Goal: Transaction & Acquisition: Purchase product/service

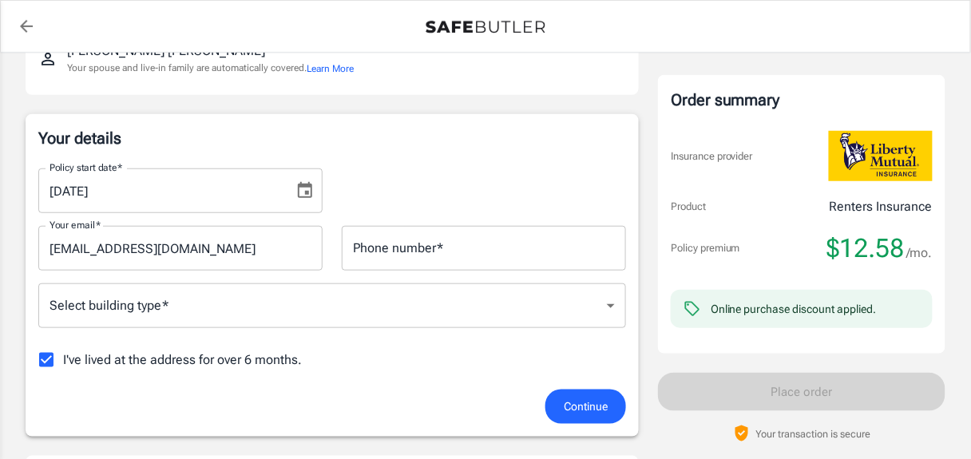
scroll to position [239, 0]
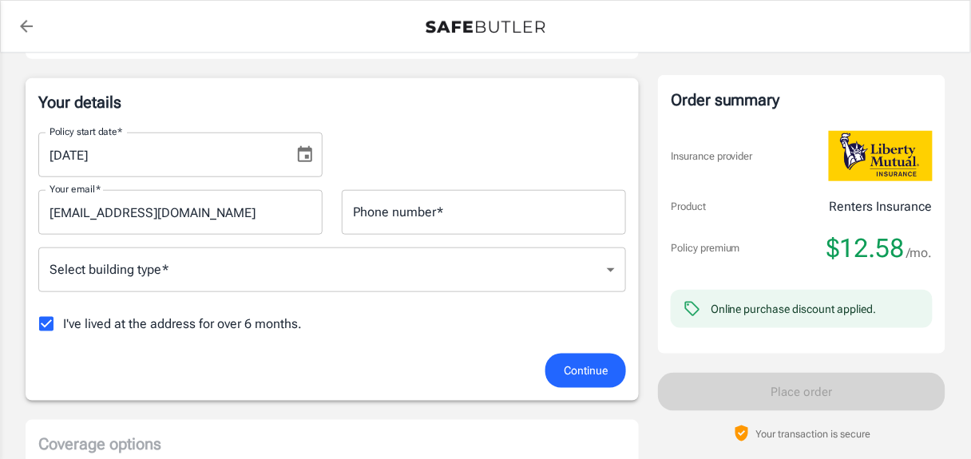
click at [356, 210] on input "Phone number   *" at bounding box center [484, 212] width 284 height 45
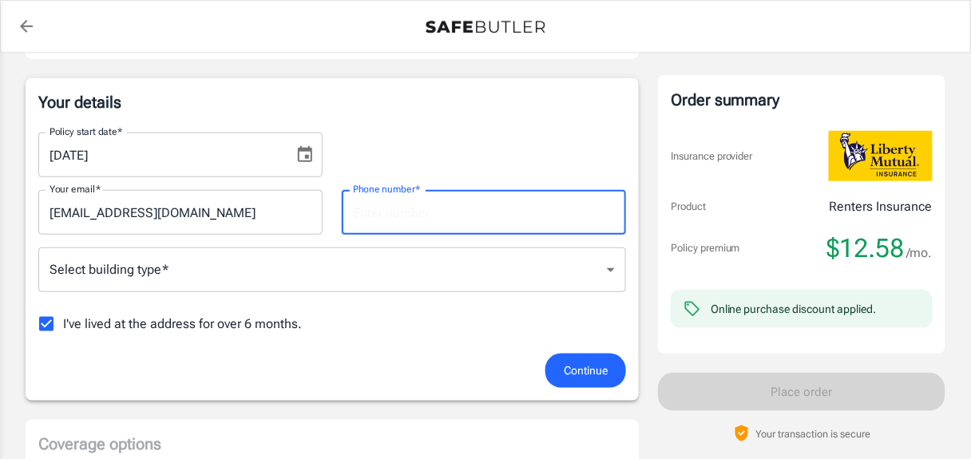
type input "8327677745"
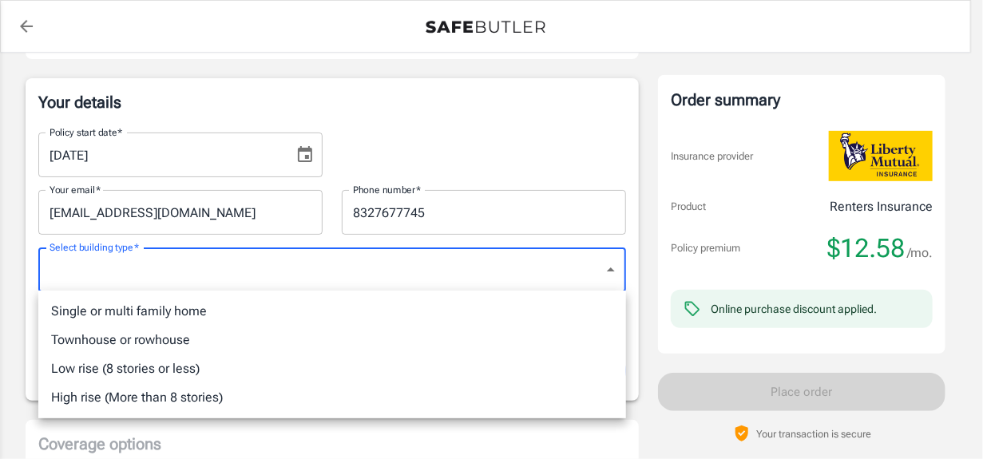
click at [299, 359] on li "Low rise (8 stories or less)" at bounding box center [332, 368] width 588 height 29
type input "lowrise"
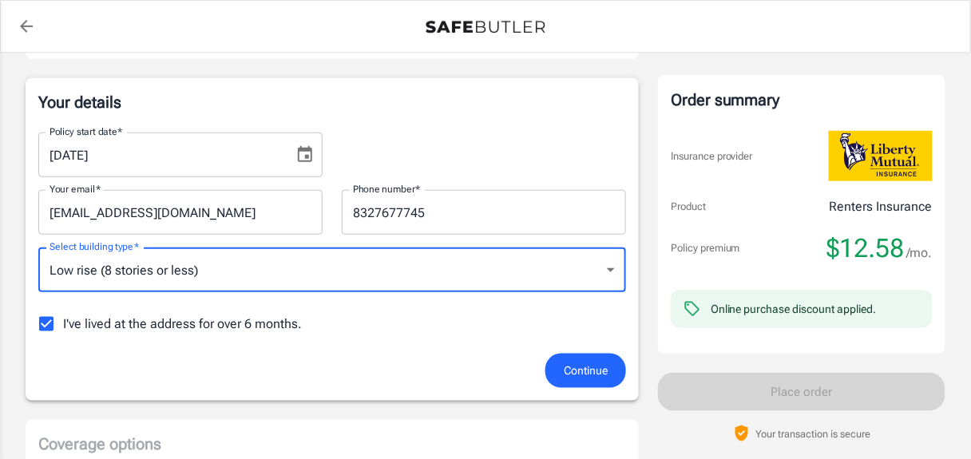
click at [588, 370] on span "Continue" at bounding box center [586, 371] width 44 height 20
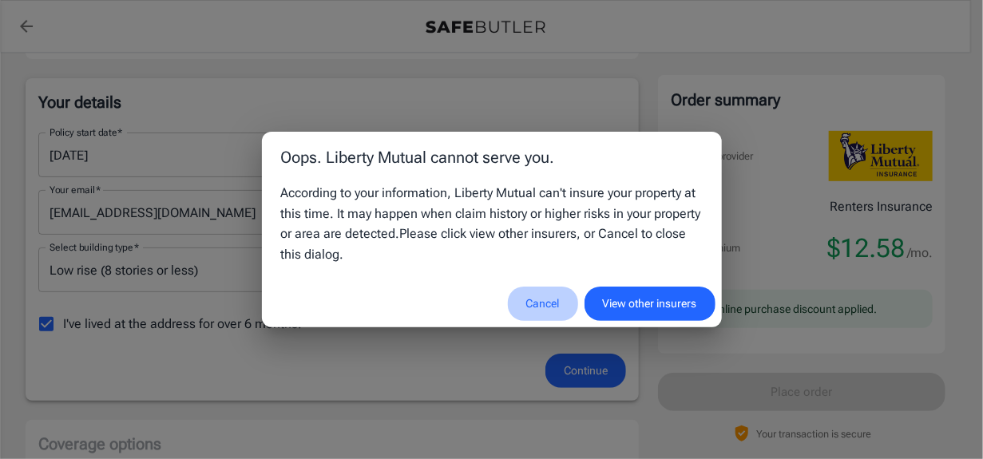
click at [541, 300] on button "Cancel" at bounding box center [543, 304] width 70 height 34
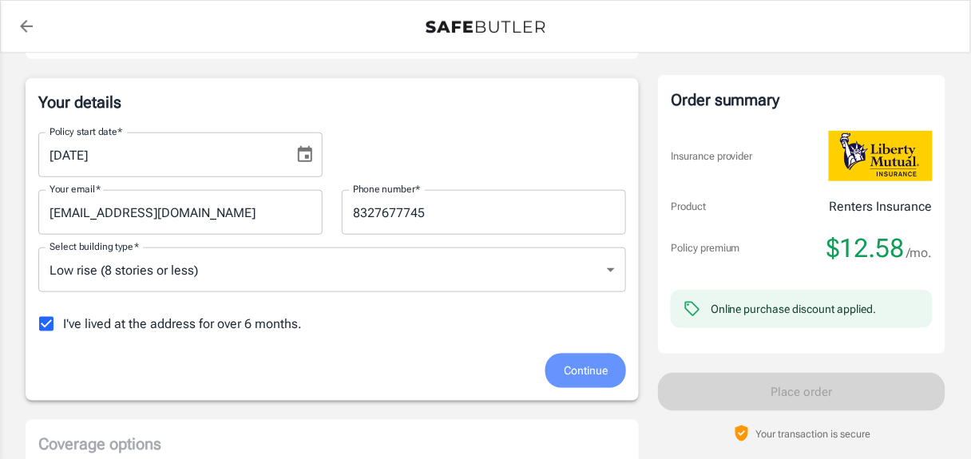
click at [588, 372] on span "Continue" at bounding box center [586, 371] width 44 height 20
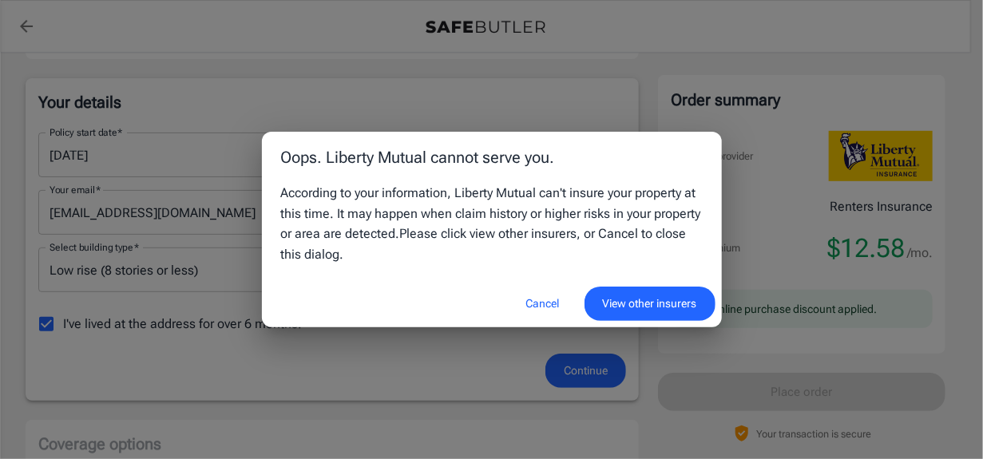
click at [613, 303] on button "View other insurers" at bounding box center [649, 304] width 131 height 34
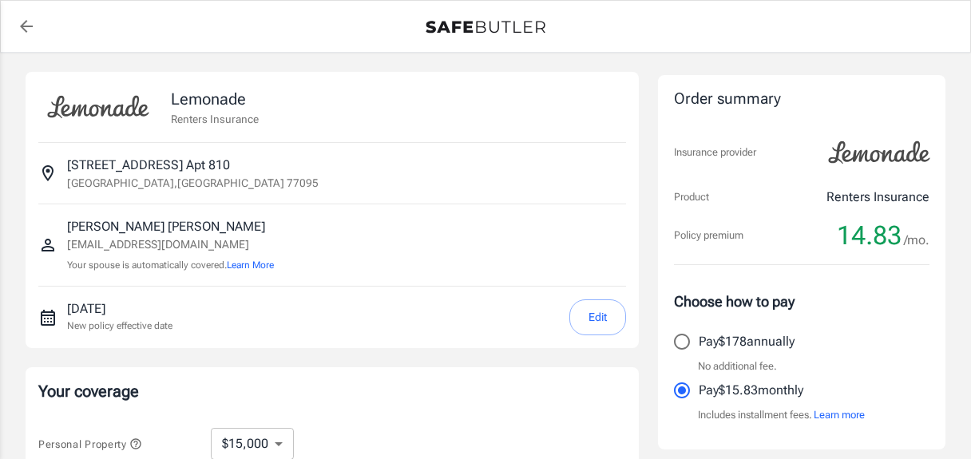
select select "15000"
select select "500"
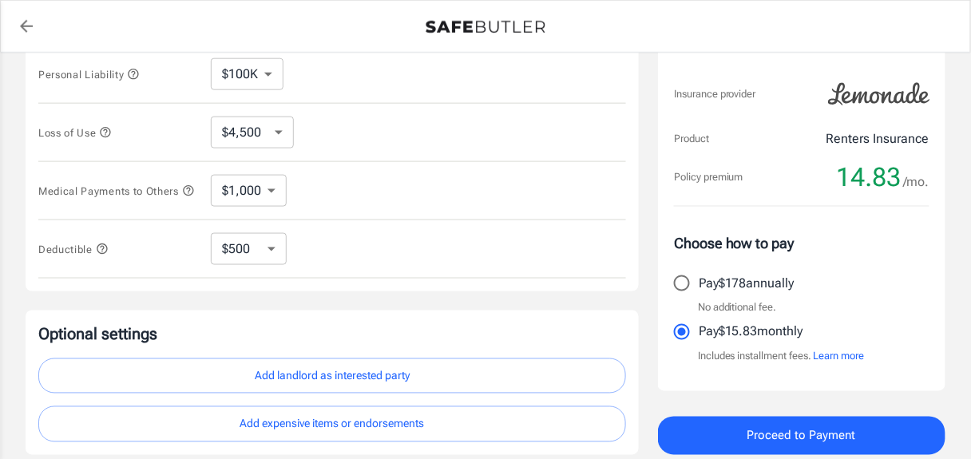
scroll to position [556, 0]
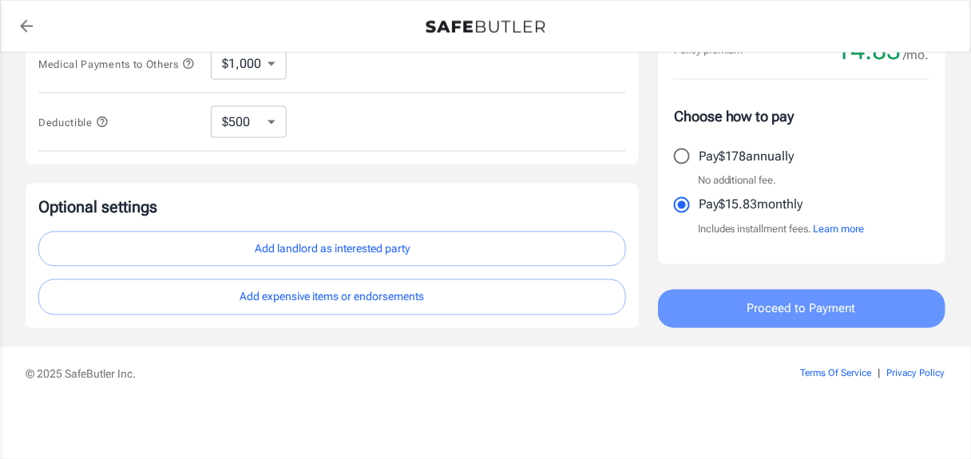
click at [779, 311] on span "Proceed to Payment" at bounding box center [801, 309] width 109 height 21
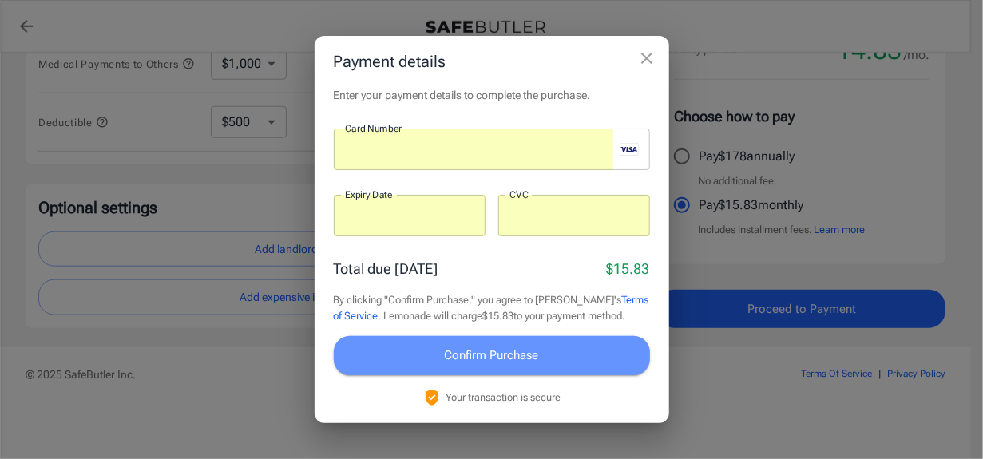
click at [506, 358] on span "Confirm Purchase" at bounding box center [492, 355] width 94 height 21
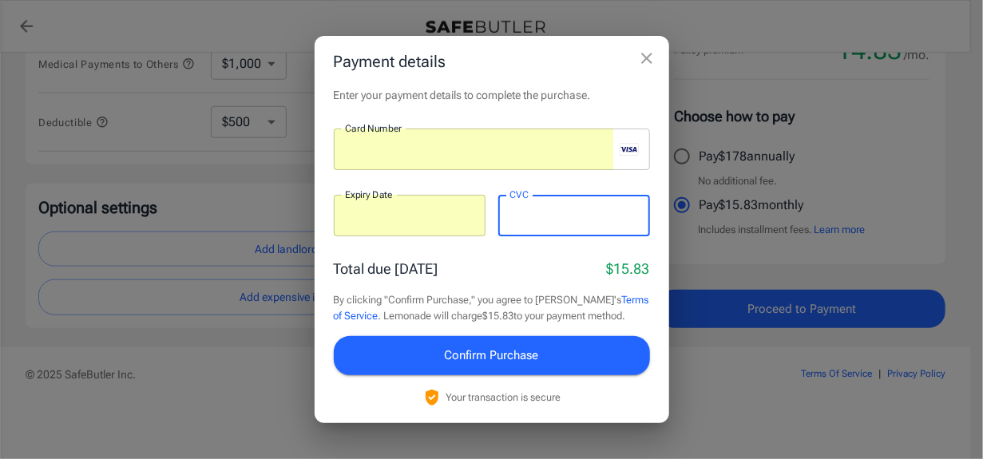
click at [488, 245] on div "Card Number Card Number ​ Expiry Date Expiry Date ​ CVC CVC ​" at bounding box center [492, 192] width 316 height 126
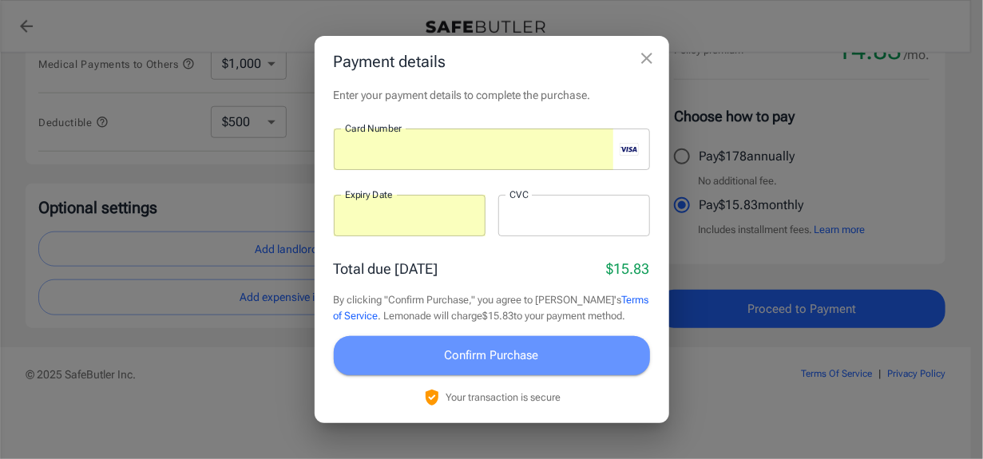
click at [509, 355] on span "Confirm Purchase" at bounding box center [492, 355] width 94 height 21
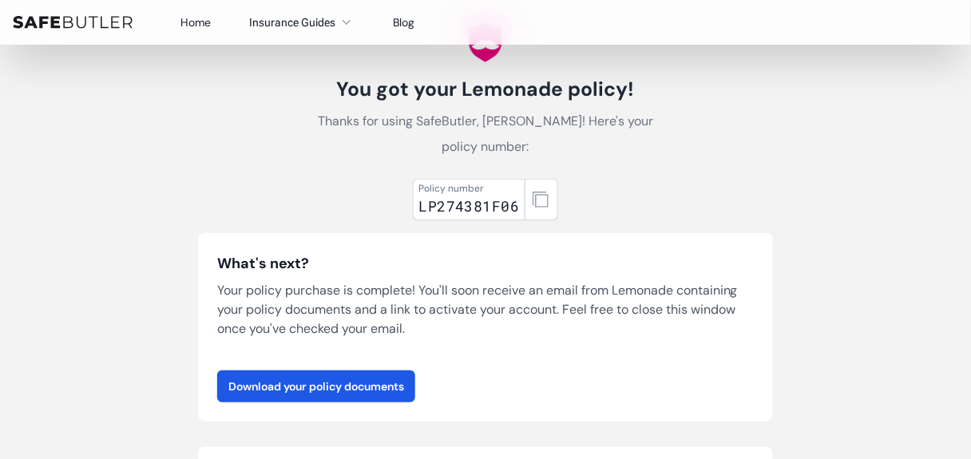
scroll to position [80, 0]
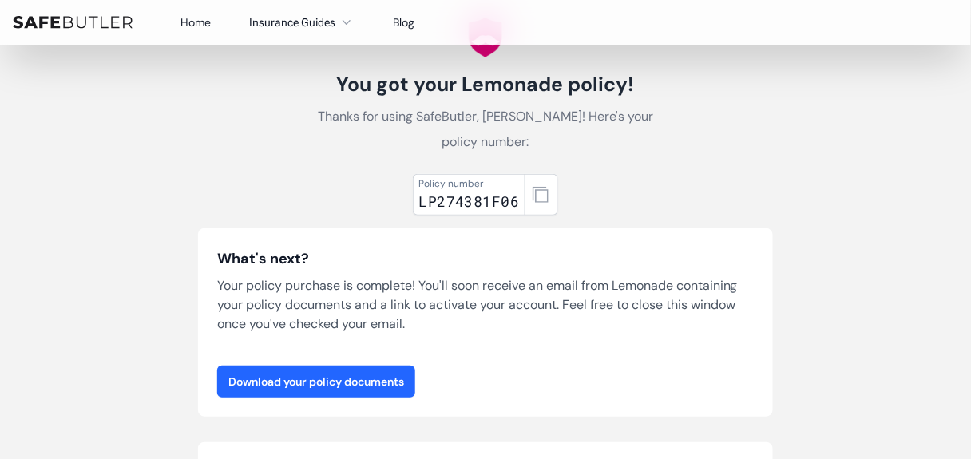
click at [353, 366] on link "Download your policy documents" at bounding box center [316, 382] width 198 height 32
